Goal: Communication & Community: Answer question/provide support

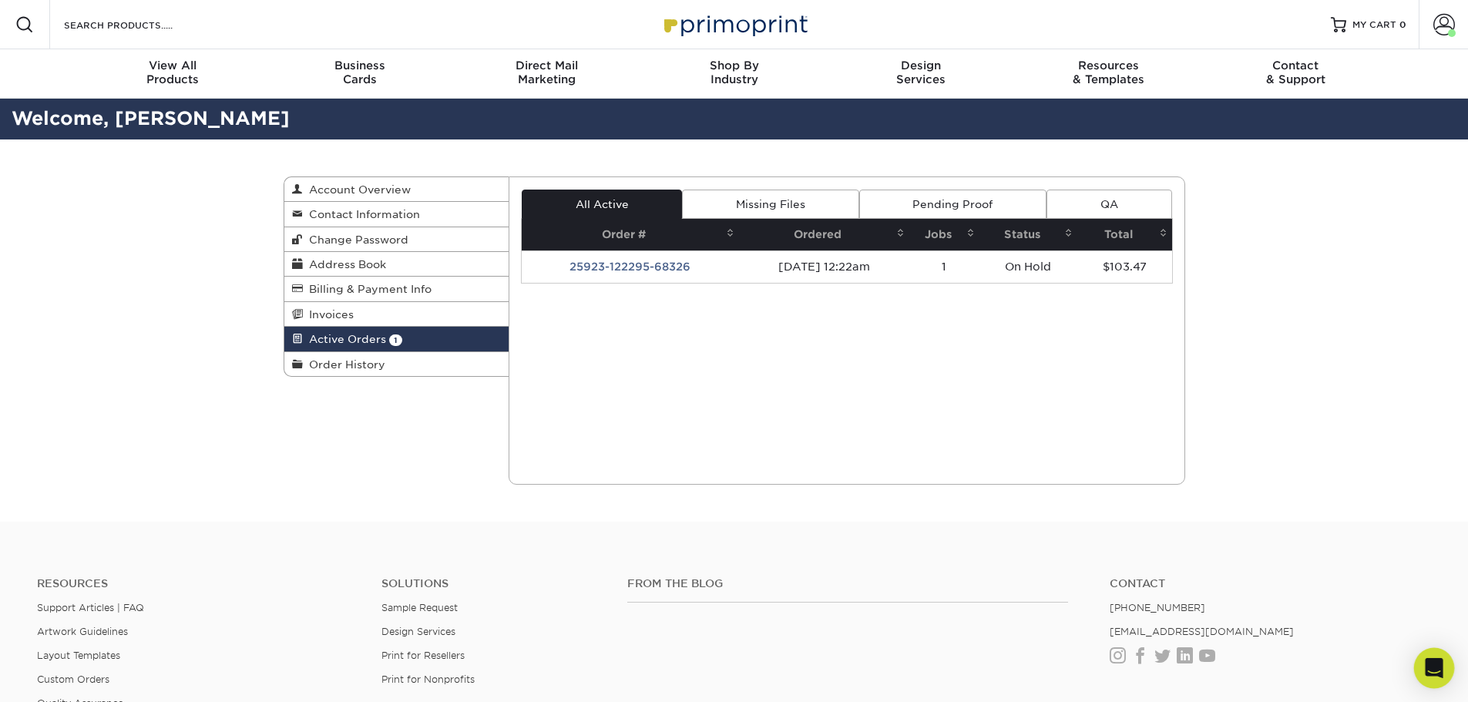
click at [1438, 673] on icon "Open Intercom Messenger" at bounding box center [1434, 668] width 20 height 20
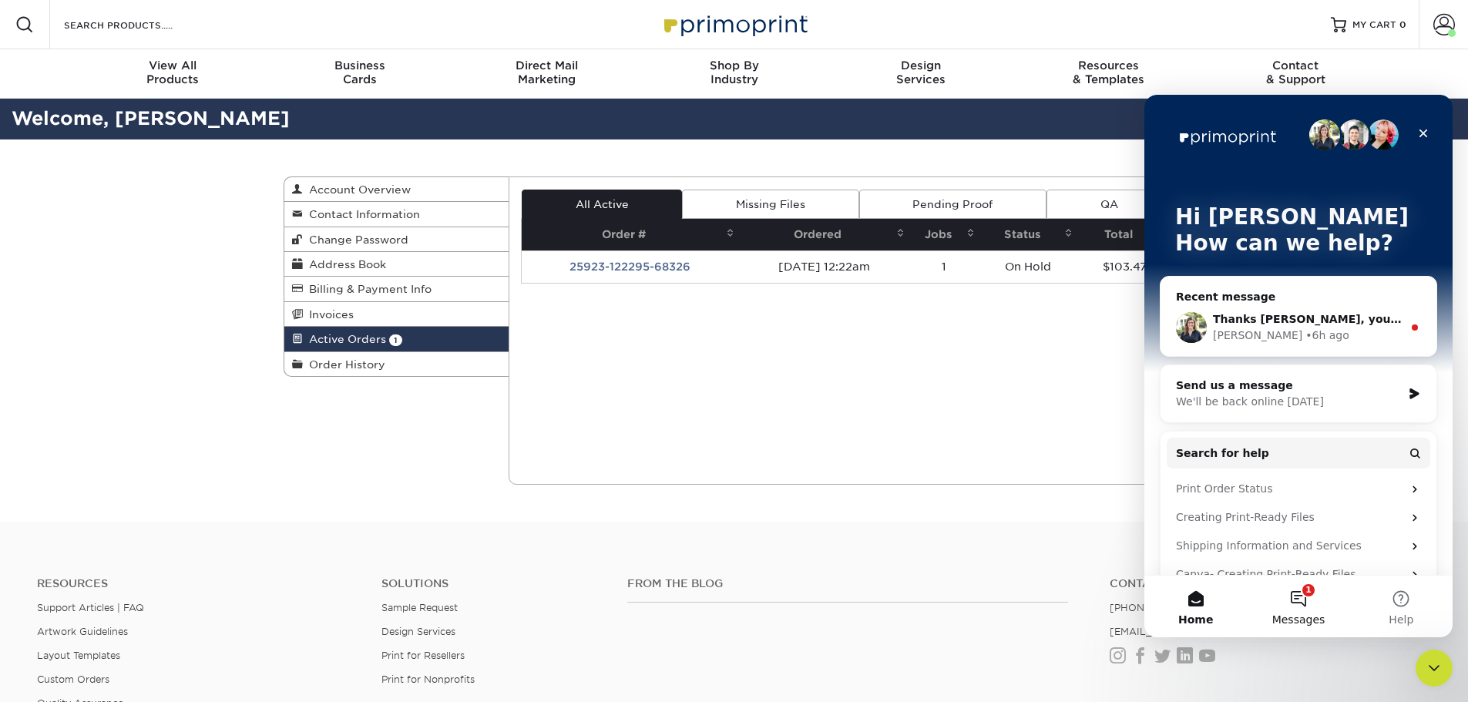
click at [1304, 597] on button "1 Messages" at bounding box center [1298, 607] width 102 height 62
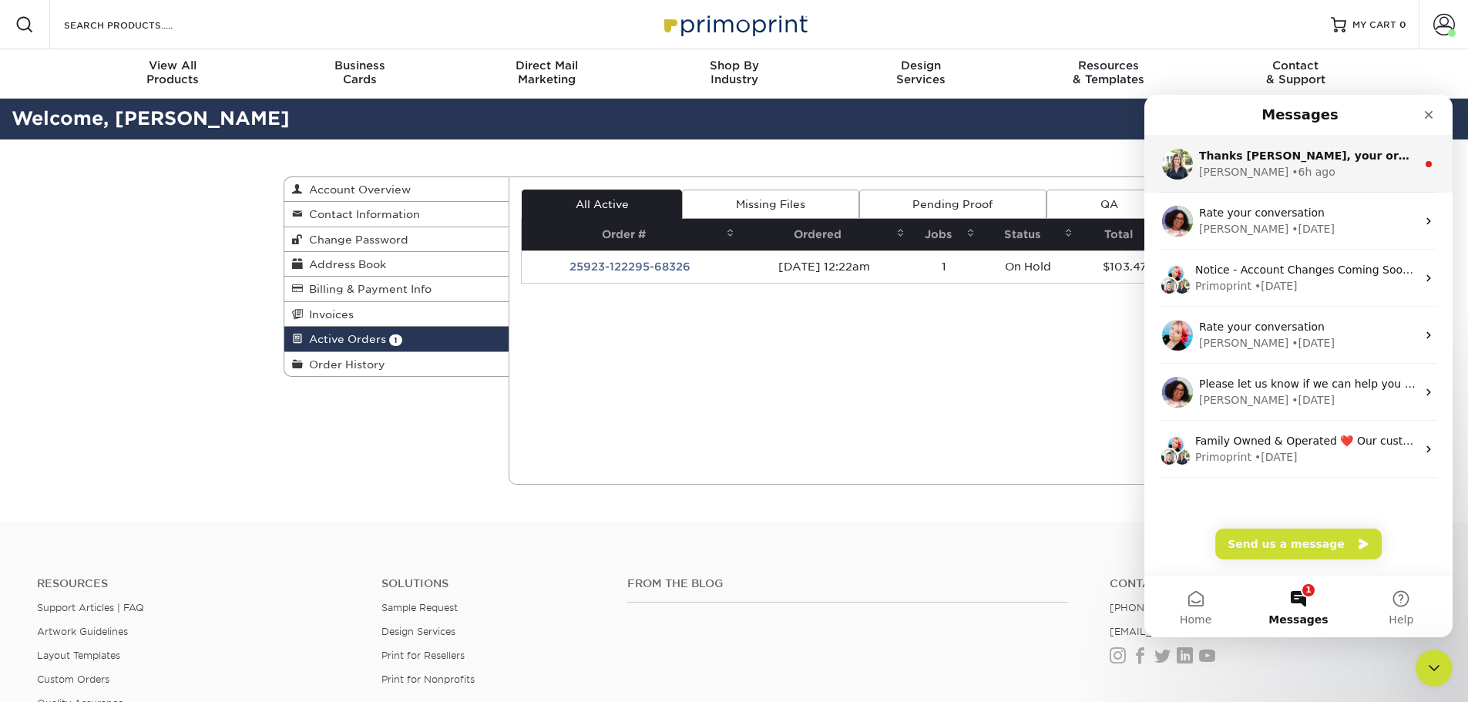
click at [1267, 162] on span "Thanks [PERSON_NAME], your order will be on HOLD until I hear back from you." at bounding box center [1441, 155] width 485 height 12
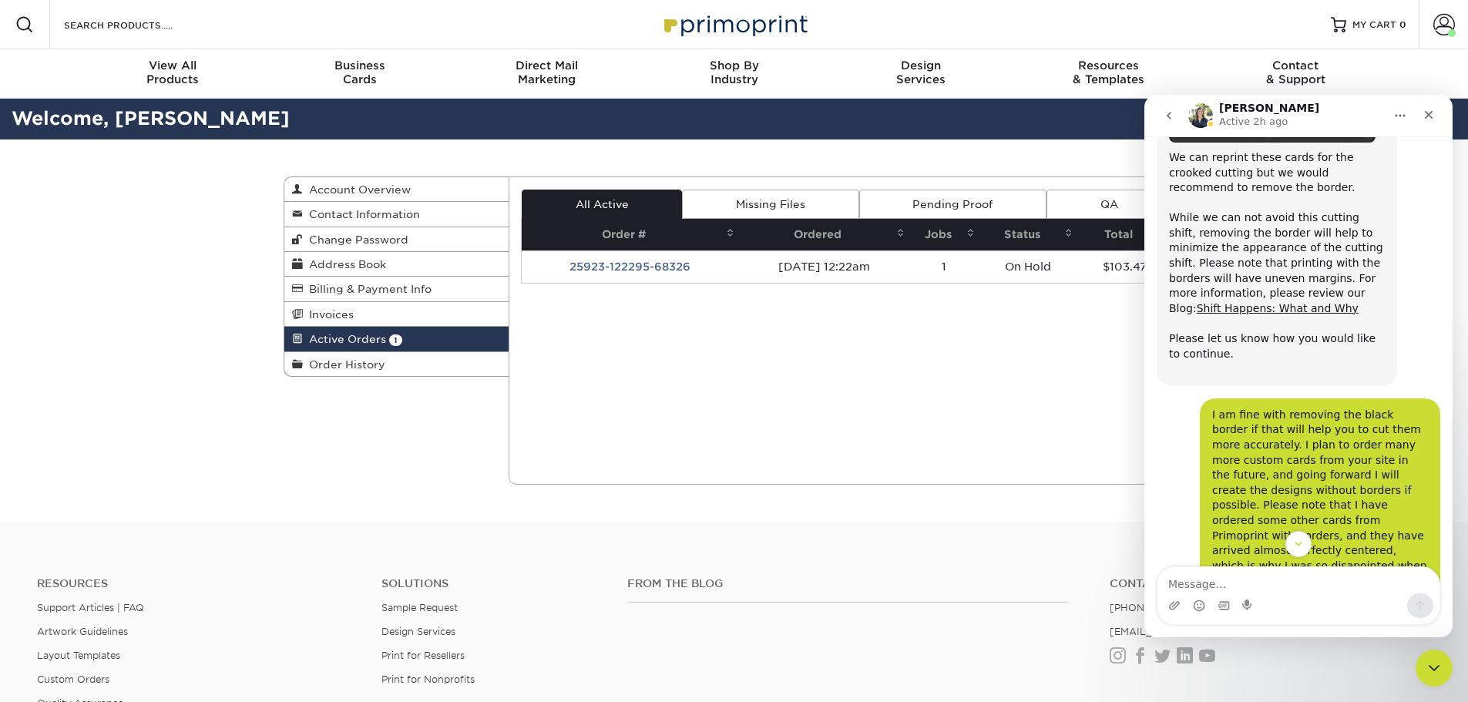
scroll to position [1962, 0]
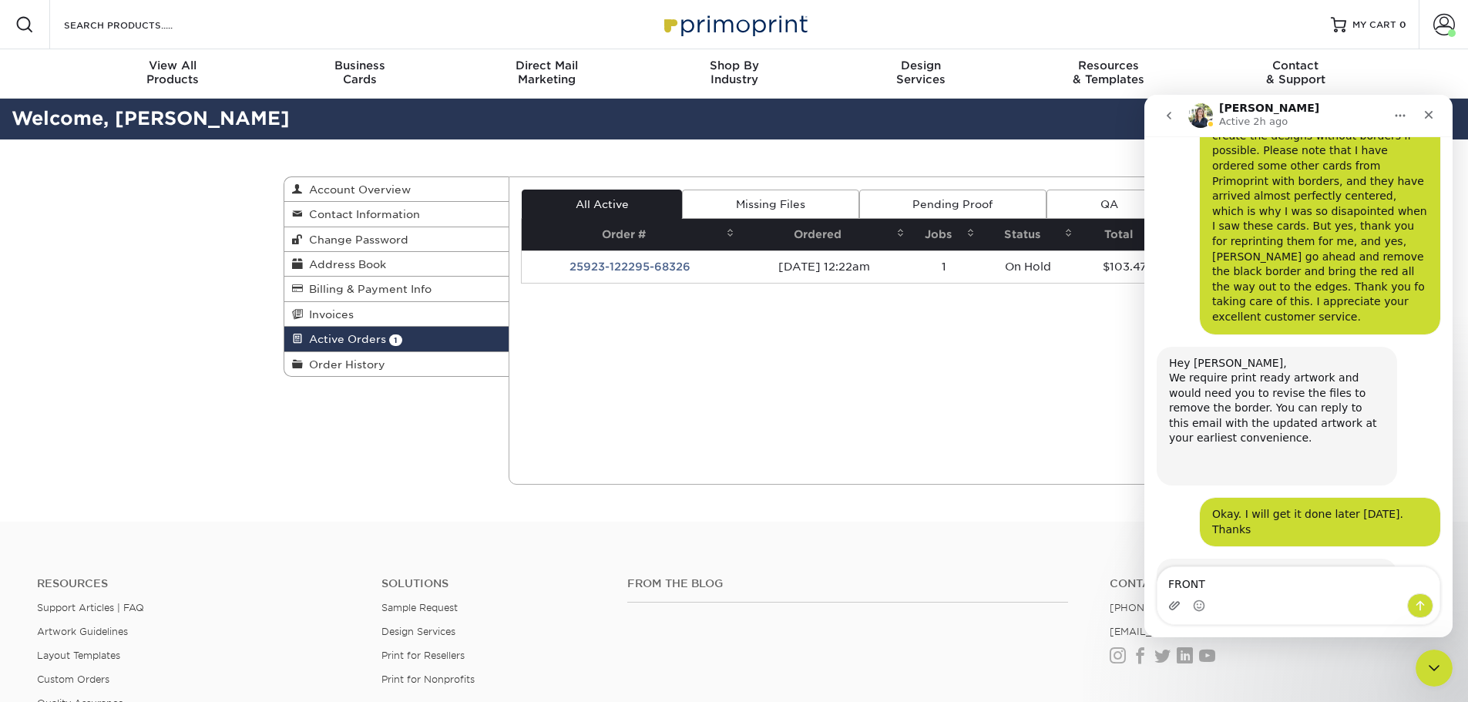
type textarea "FRONT"
click at [1175, 606] on icon "Upload attachment" at bounding box center [1174, 605] width 12 height 12
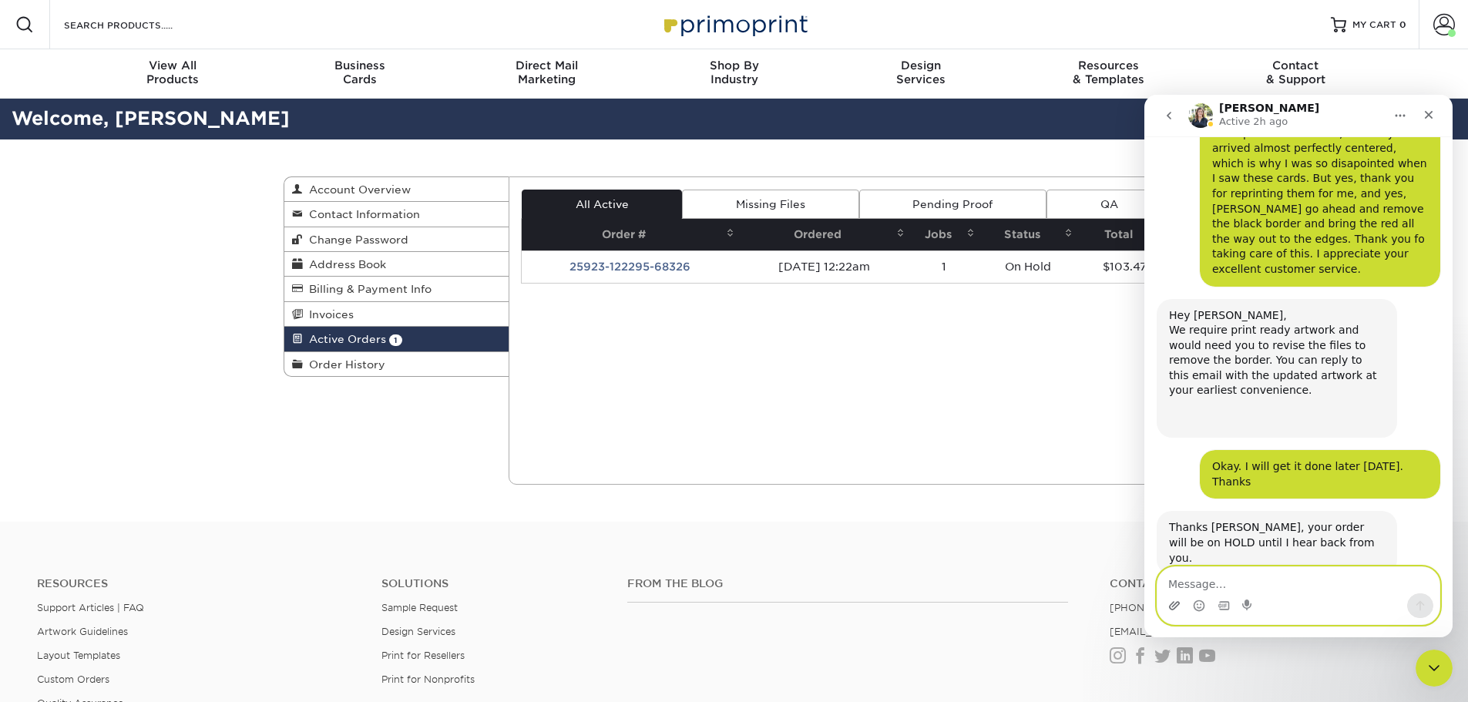
click at [1173, 609] on icon "Upload attachment" at bounding box center [1174, 605] width 11 height 8
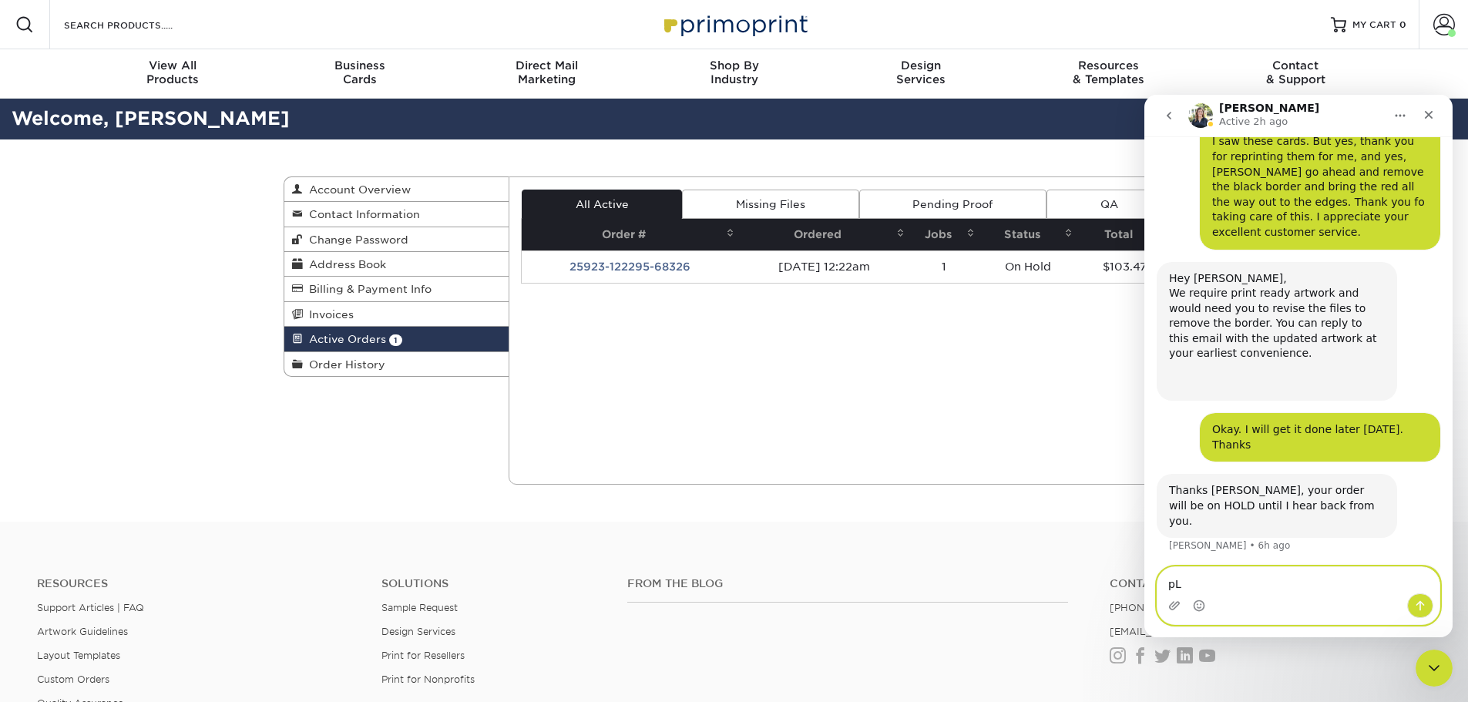
type textarea "p"
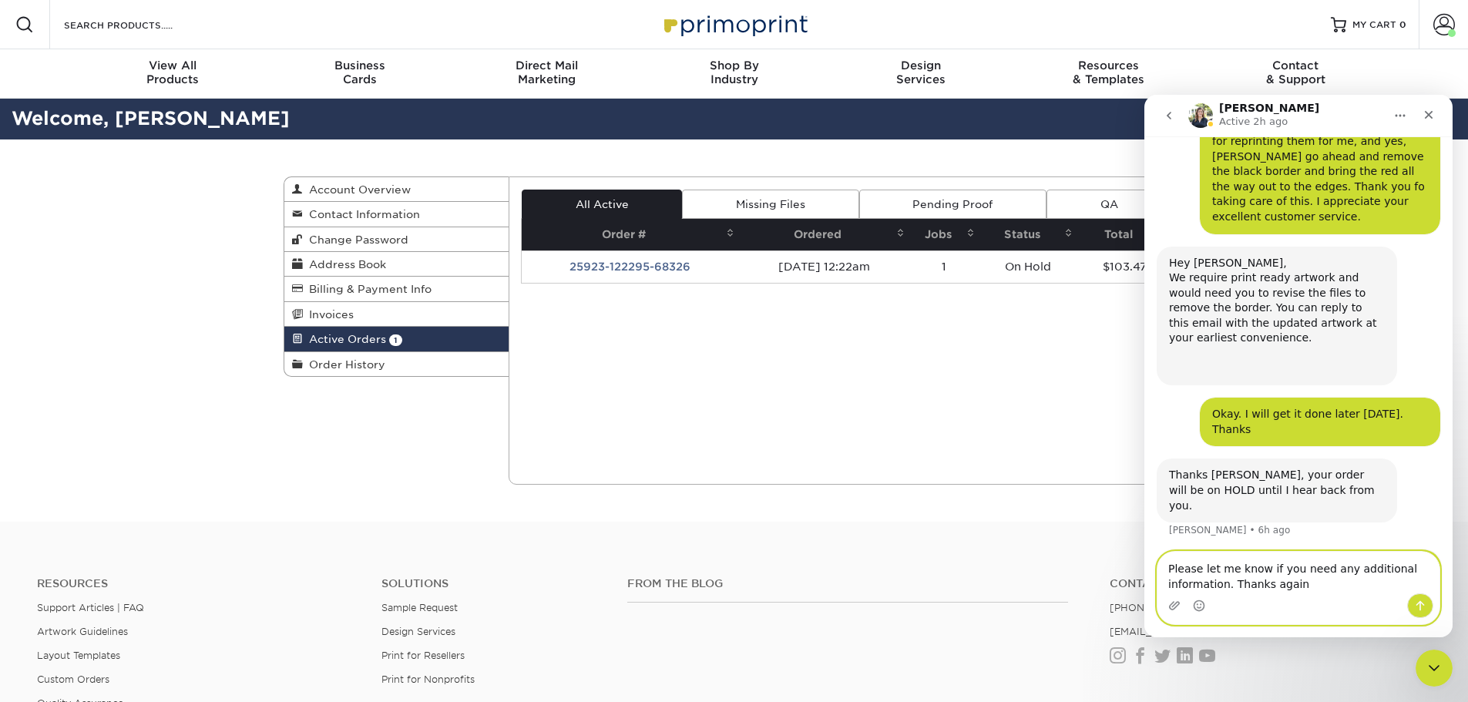
type textarea "Please let me know if you need any additional information. Thanks again"
click at [1425, 605] on icon "Send a message…" at bounding box center [1420, 605] width 12 height 12
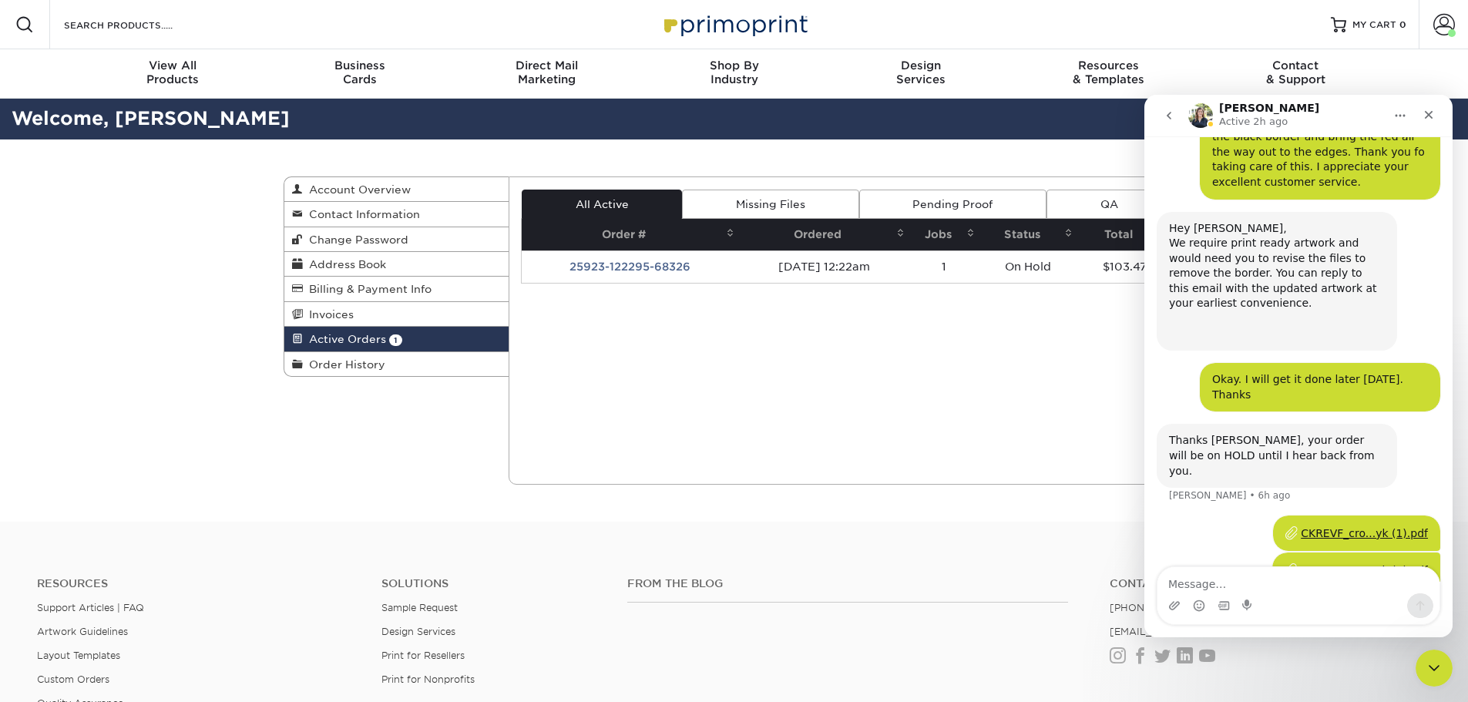
click at [1373, 525] on div "CKREVF_cro...yk (1).pdf" at bounding box center [1364, 533] width 127 height 16
click at [1317, 525] on div "CKREVF_cro...yk (1).pdf" at bounding box center [1364, 533] width 127 height 16
